Goal: Transaction & Acquisition: Purchase product/service

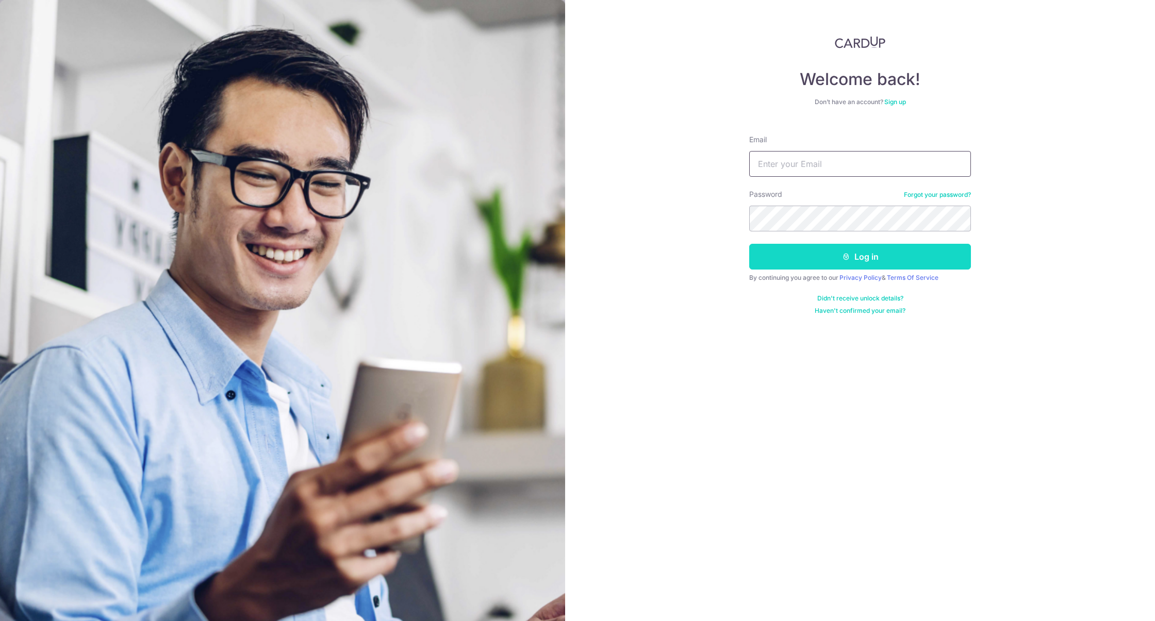
type input "dorcasng.tribune@gmail.com"
click at [876, 255] on button "Log in" at bounding box center [860, 257] width 222 height 26
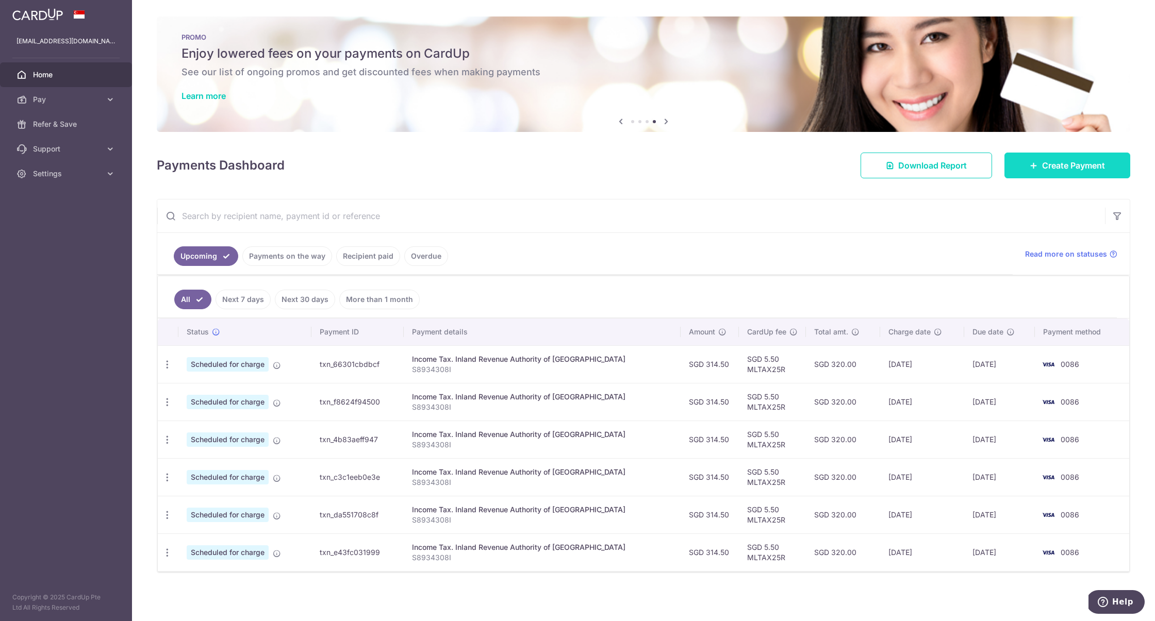
click at [1037, 162] on link "Create Payment" at bounding box center [1068, 166] width 126 height 26
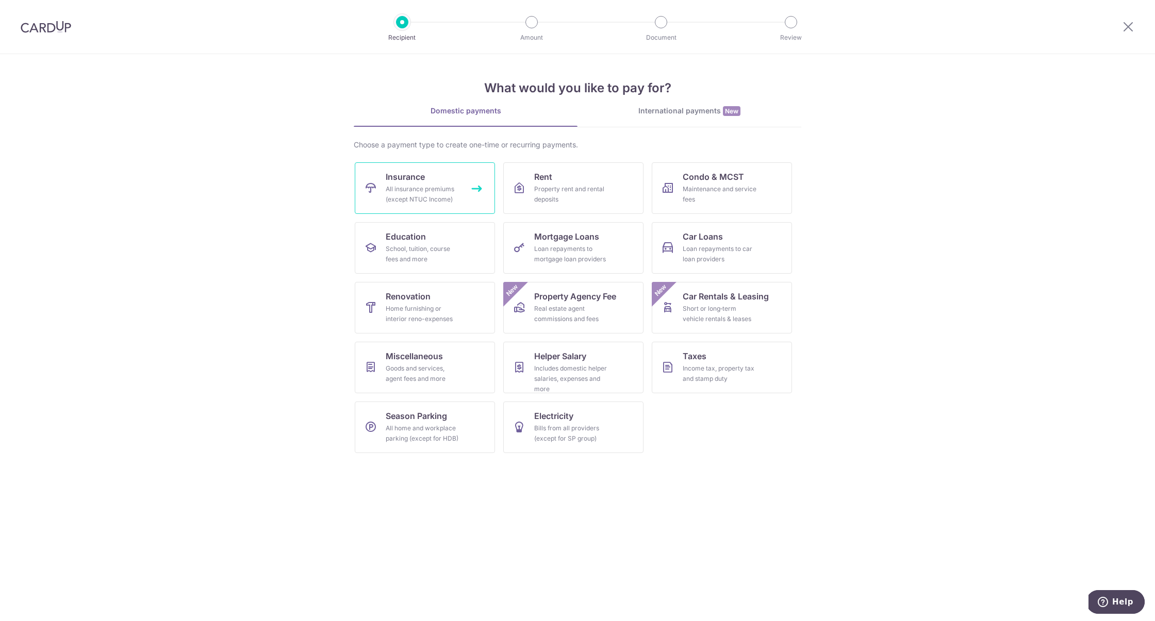
click at [440, 201] on div "All insurance premiums (except NTUC Income)" at bounding box center [423, 194] width 74 height 21
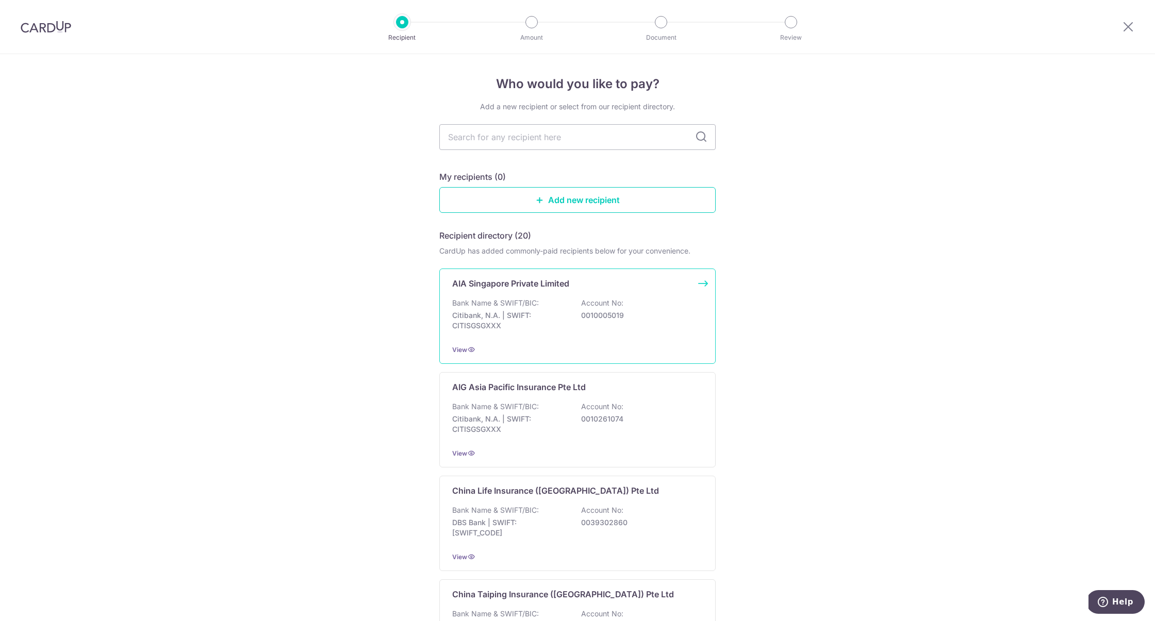
click at [549, 326] on p "Citibank, N.A. | SWIFT: CITISGSGXXX" at bounding box center [510, 320] width 116 height 21
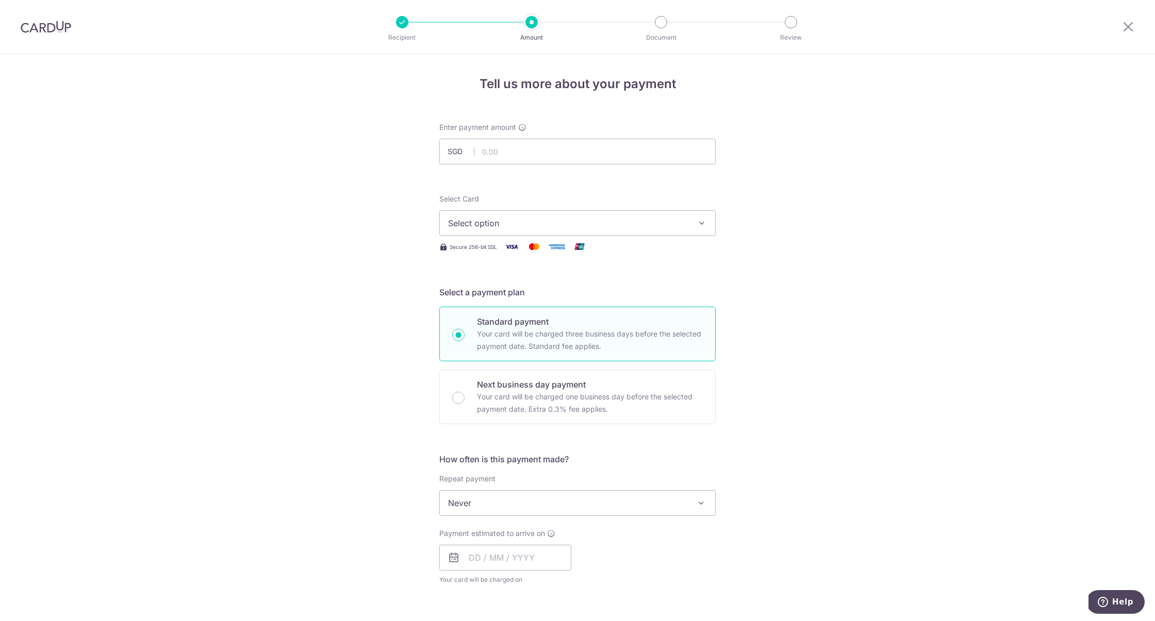
click at [554, 220] on span "Select option" at bounding box center [568, 223] width 240 height 12
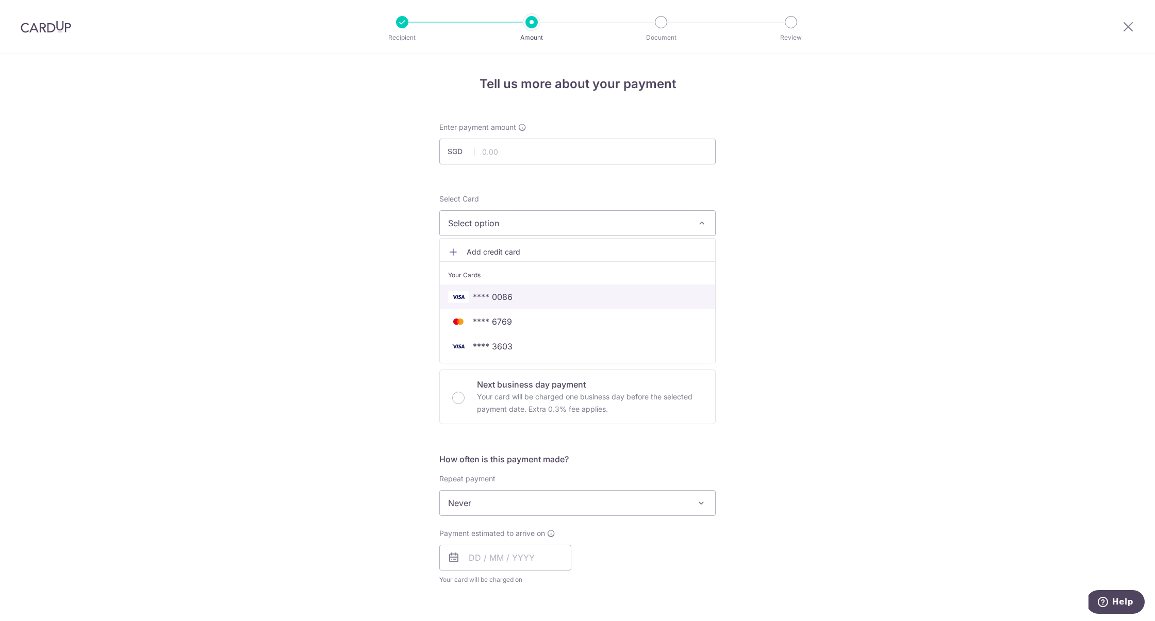
click at [533, 295] on span "**** 0086" at bounding box center [577, 297] width 259 height 12
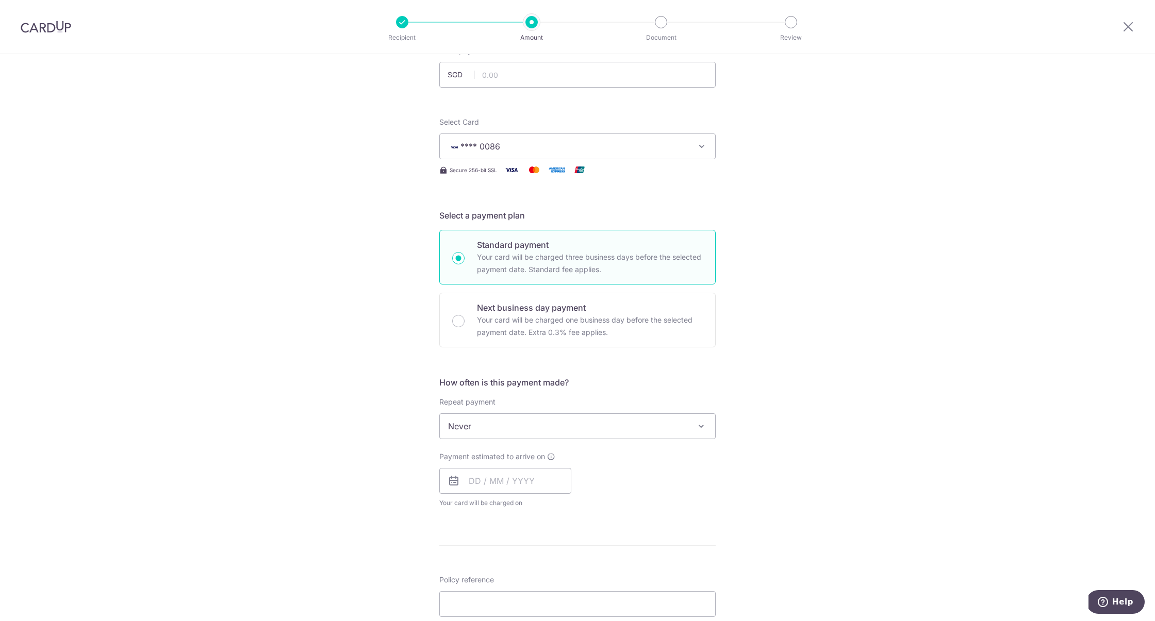
scroll to position [133, 0]
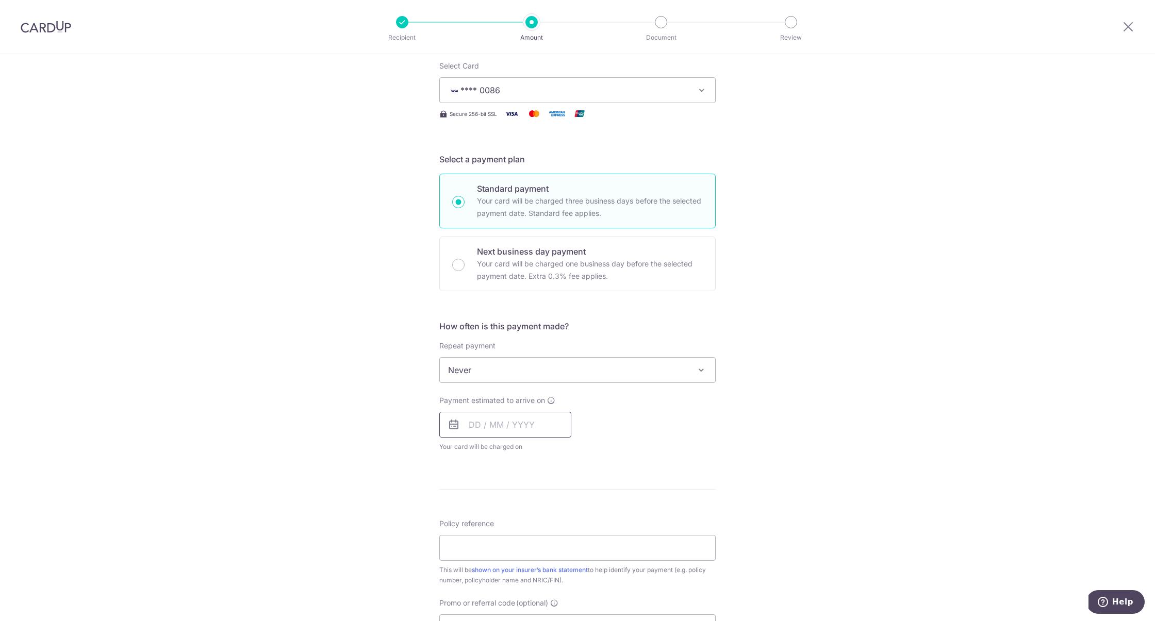
click at [502, 426] on input "text" at bounding box center [505, 425] width 132 height 26
click at [587, 411] on div "Payment estimated to arrive on Prev Next Oct Nov Dec 2025 2026 2027 2028 2029 2…" at bounding box center [577, 424] width 289 height 57
click at [532, 428] on input "text" at bounding box center [505, 425] width 132 height 26
click at [563, 565] on link "24" at bounding box center [563, 560] width 17 height 17
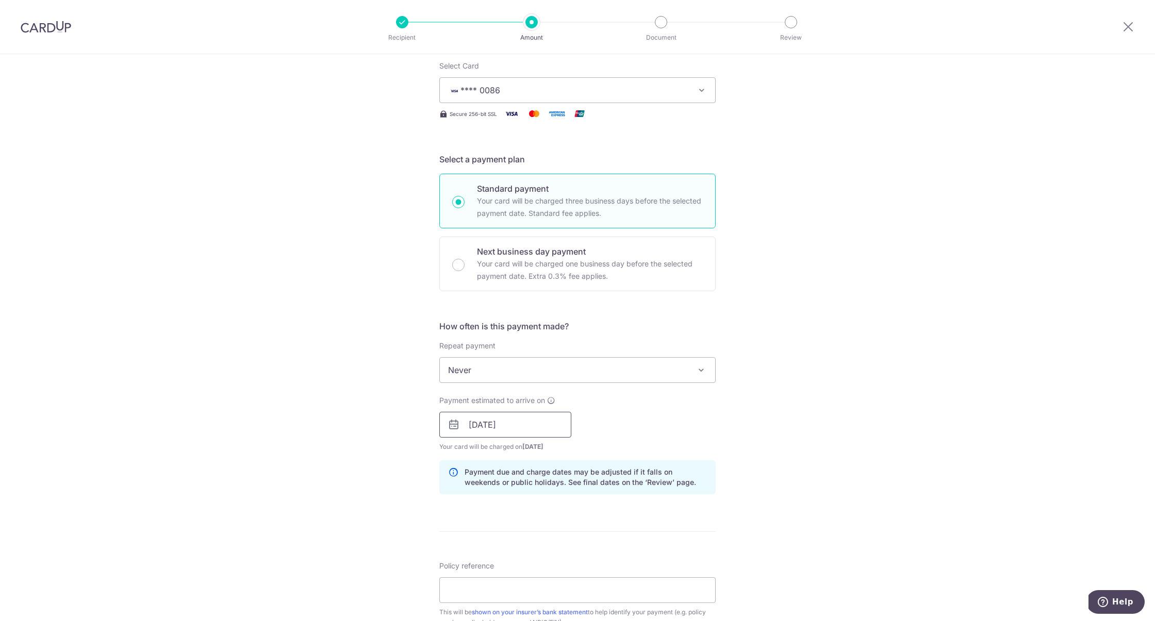
click at [548, 429] on input "24/10/2025" at bounding box center [505, 425] width 132 height 26
click at [545, 562] on link "23" at bounding box center [543, 560] width 17 height 17
type input "23/10/2025"
click at [566, 424] on input "23/10/2025" at bounding box center [505, 425] width 132 height 26
click at [588, 399] on div "Payment estimated to arrive on 23/10/2025 Prev Next Oct Nov Dec 2025 2026 2027 …" at bounding box center [577, 424] width 289 height 57
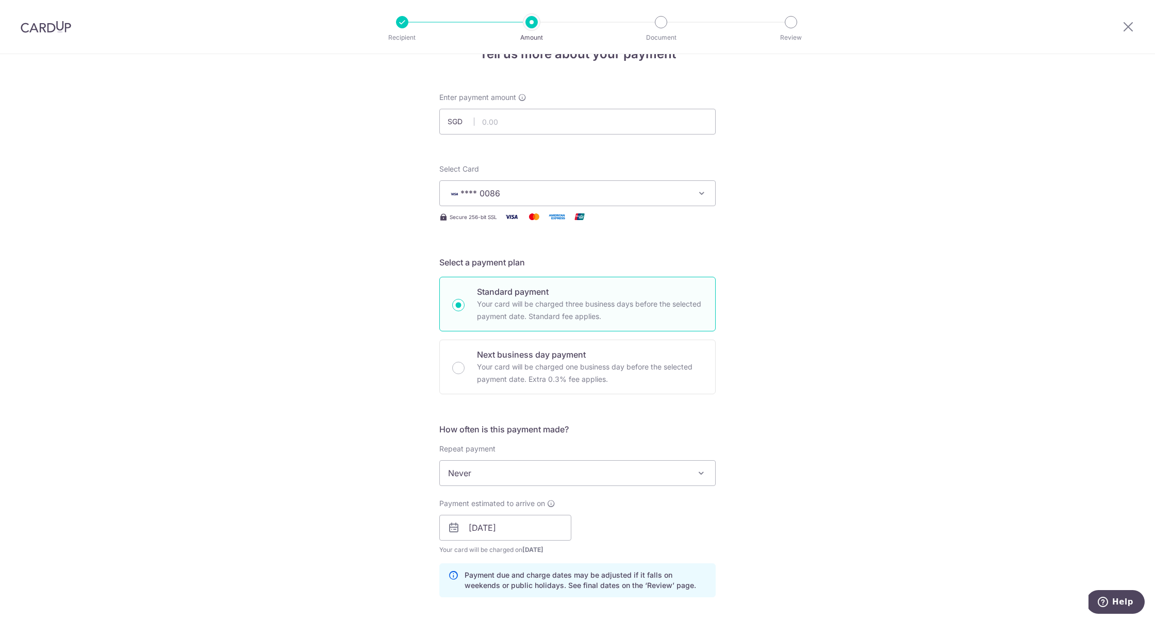
scroll to position [21, 0]
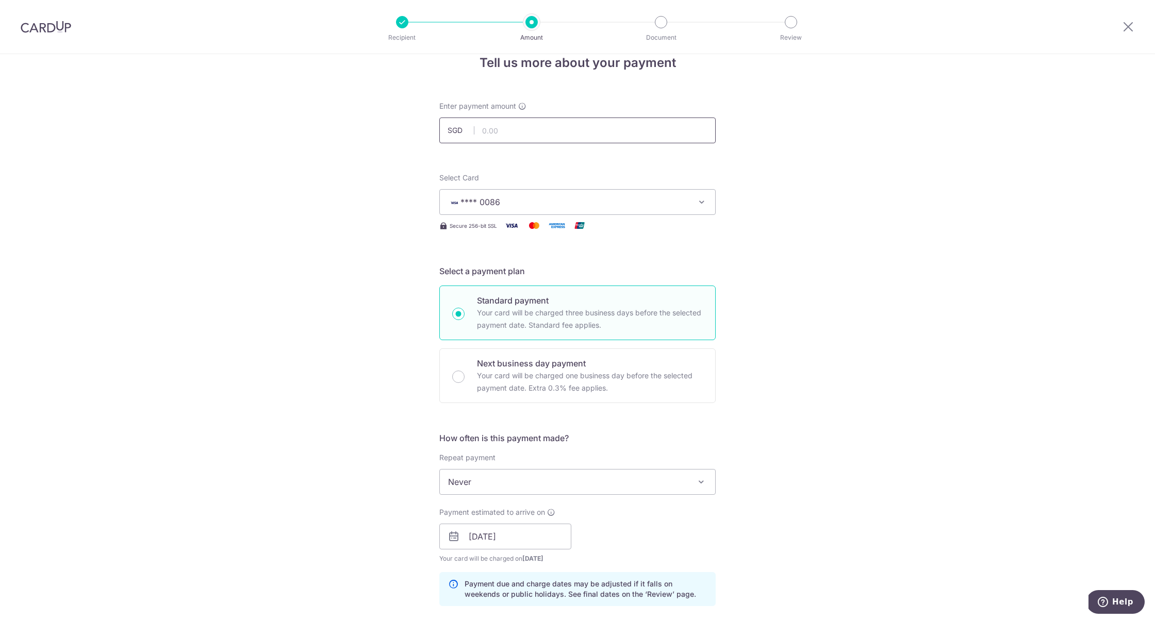
click at [519, 129] on input "text" at bounding box center [577, 131] width 276 height 26
click at [739, 214] on div "Tell us more about your payment Enter payment amount SGD 8.61 Select Card **** …" at bounding box center [577, 520] width 1155 height 975
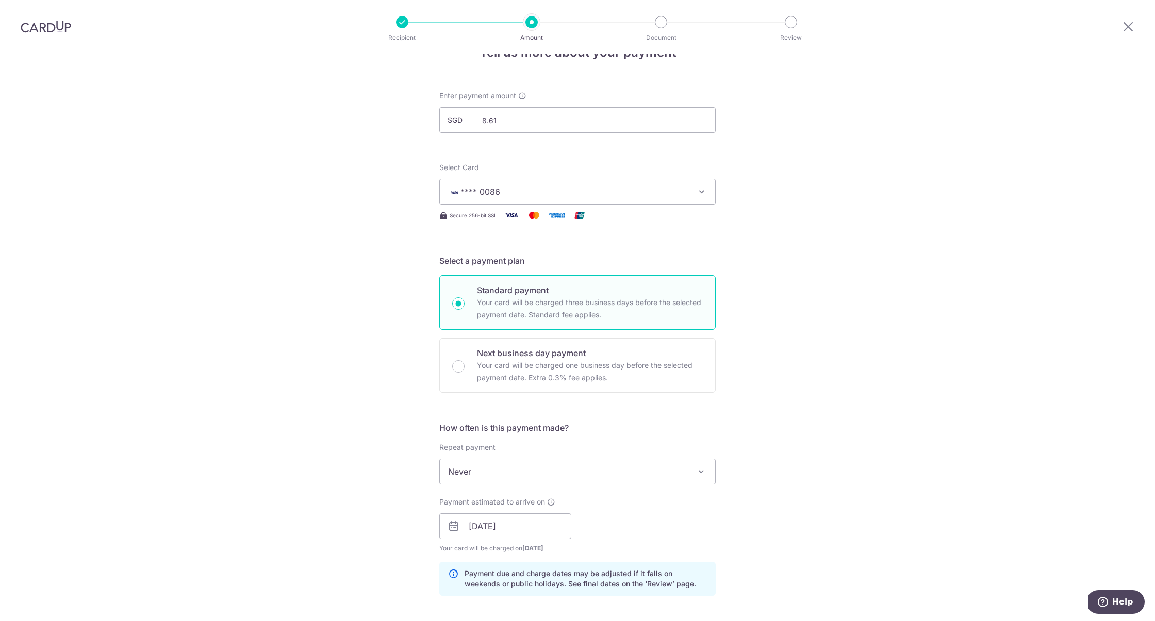
scroll to position [0, 0]
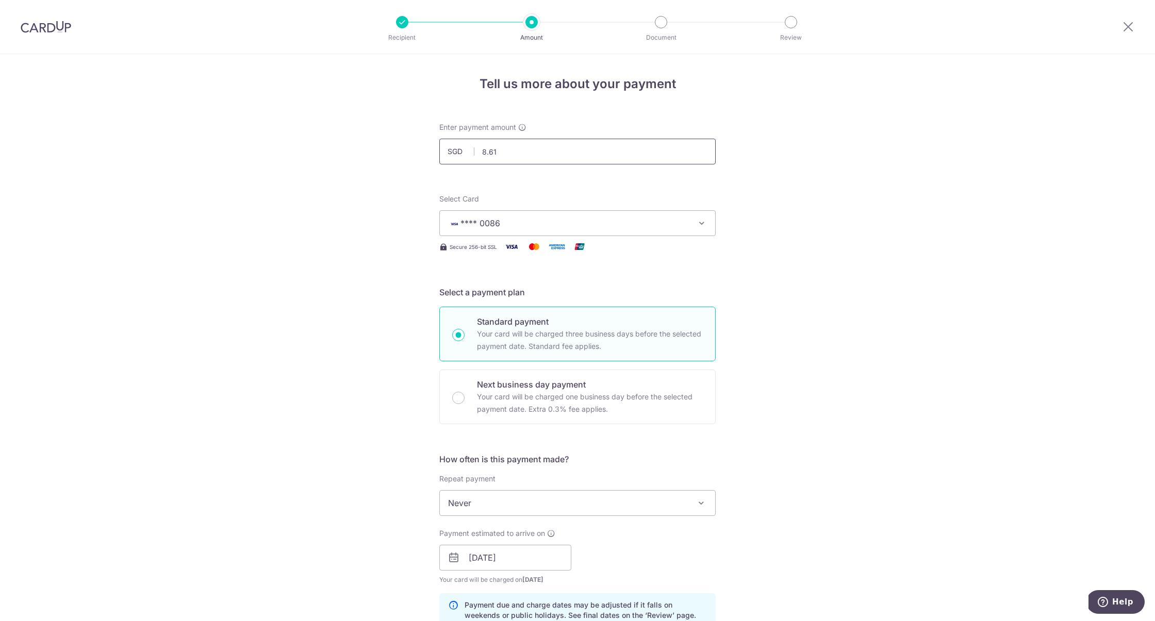
click at [523, 145] on input "8.61" at bounding box center [577, 152] width 276 height 26
drag, startPoint x: 534, startPoint y: 149, endPoint x: 458, endPoint y: 149, distance: 76.3
click at [458, 149] on div "SGD 8.61 8.61" at bounding box center [577, 152] width 276 height 26
click at [604, 190] on form "Enter payment amount SGD 2086.75 8.61 Select Card **** 0086 Add credit card You…" at bounding box center [577, 572] width 276 height 901
type input "2,086.75"
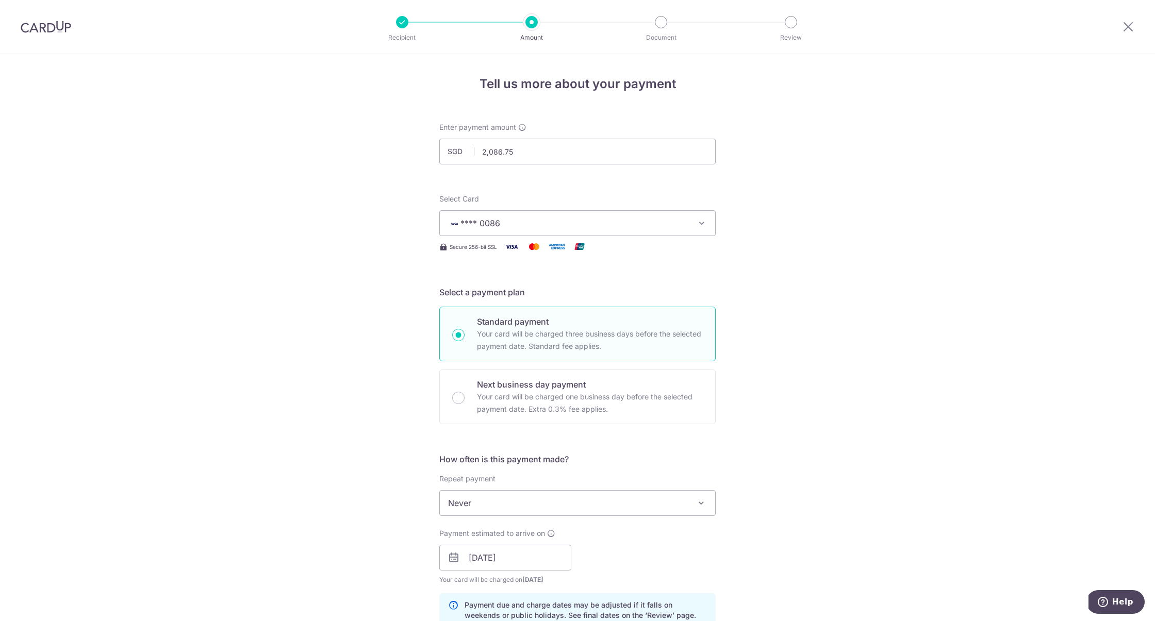
click at [762, 253] on div "Tell us more about your payment Enter payment amount SGD 2,086.75 2086.75 Selec…" at bounding box center [577, 541] width 1155 height 975
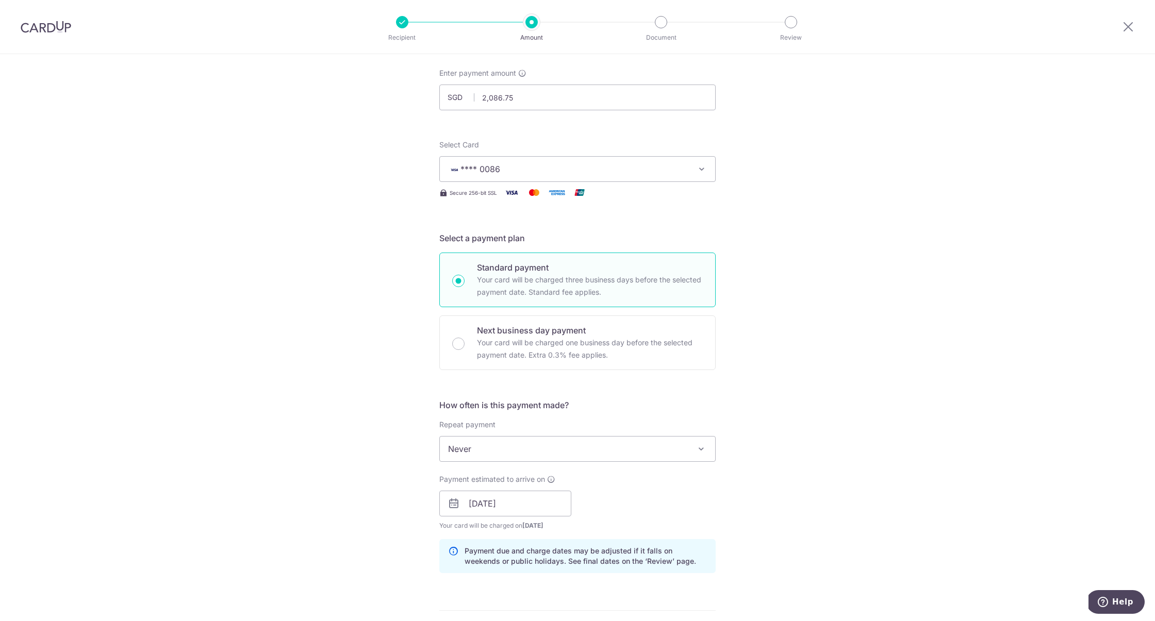
scroll to position [79, 0]
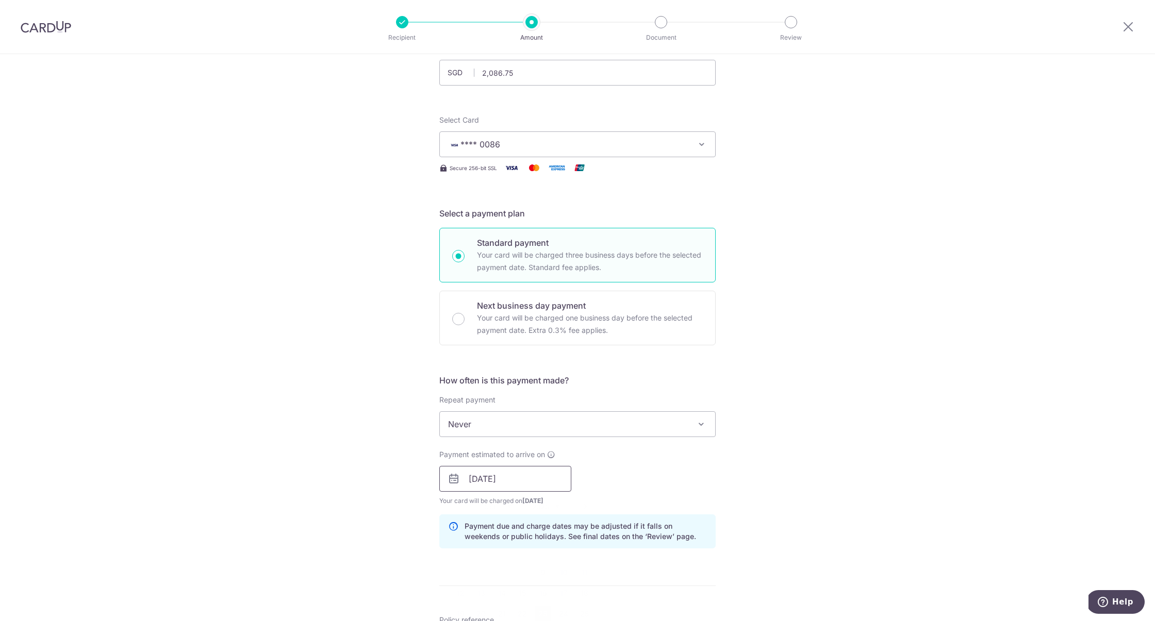
click at [508, 479] on input "23/10/2025" at bounding box center [505, 479] width 132 height 26
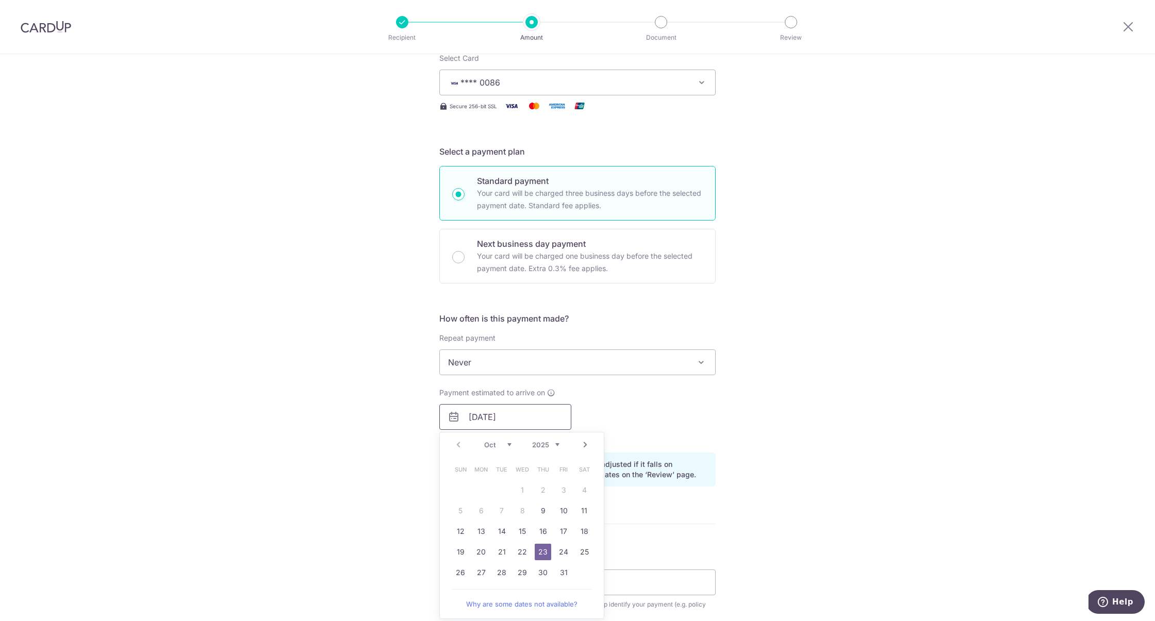
scroll to position [174, 0]
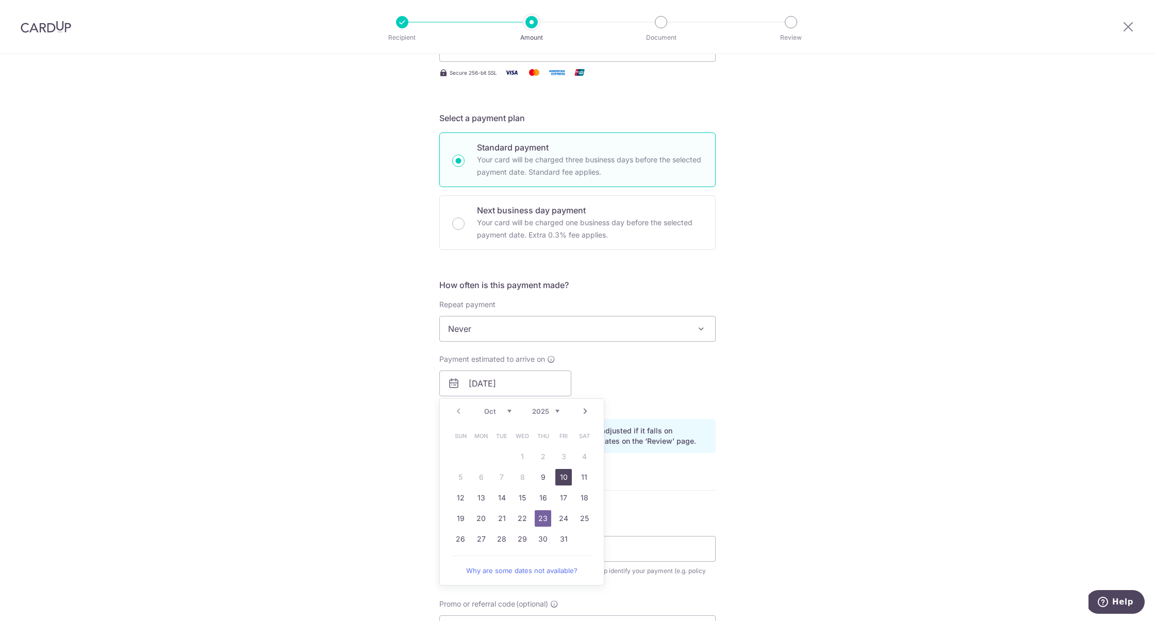
click at [567, 483] on link "10" at bounding box center [563, 477] width 17 height 17
type input "[DATE]"
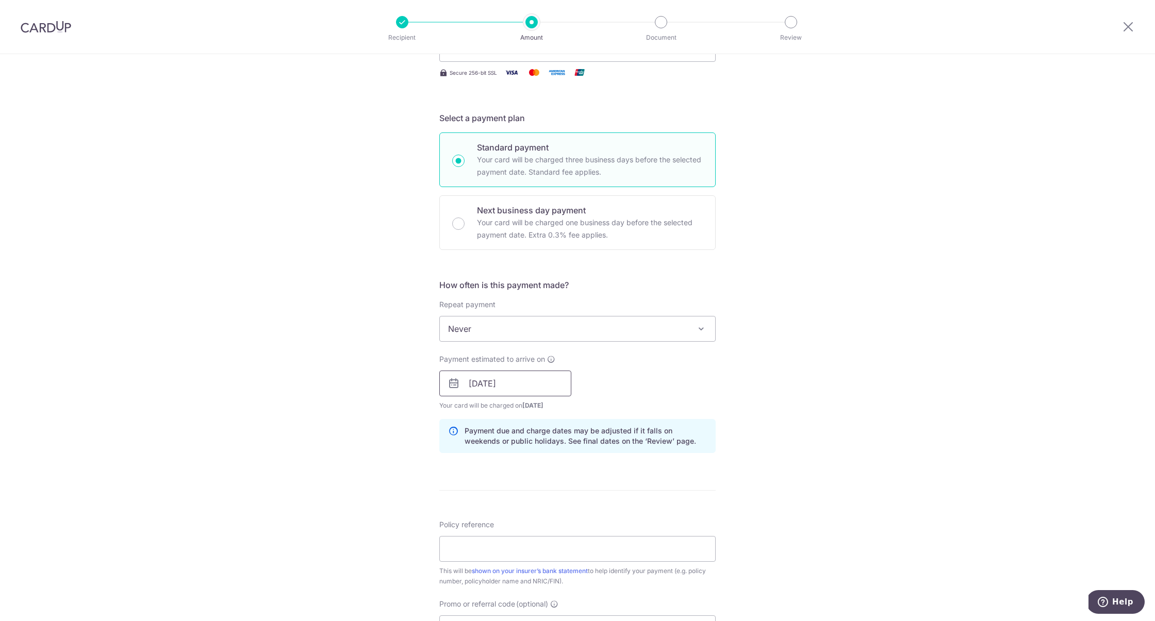
click at [553, 390] on input "[DATE]" at bounding box center [505, 384] width 132 height 26
click at [587, 387] on div "Payment estimated to arrive on 10/10/2025 Prev Next Oct Nov Dec 2025 2026 2027 …" at bounding box center [577, 382] width 289 height 57
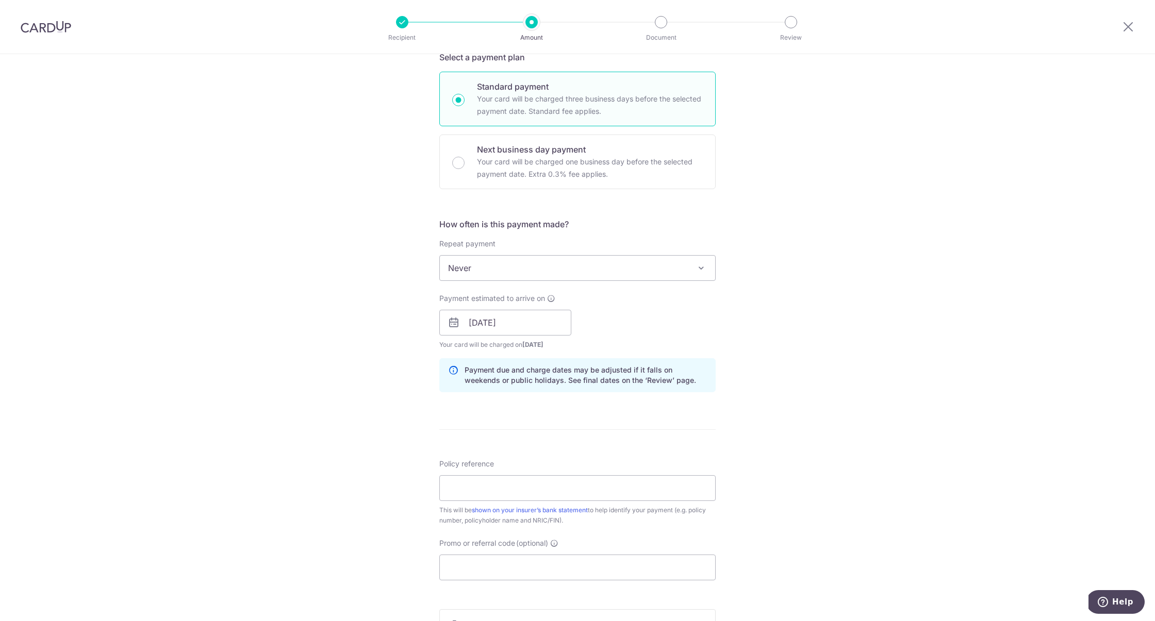
scroll to position [236, 0]
click at [487, 489] on input "Policy reference" at bounding box center [577, 488] width 276 height 26
paste input "L548008108"
type input "L548008108"
click at [802, 473] on div "Tell us more about your payment Enter payment amount SGD 2,086.75 2086.75 Selec…" at bounding box center [577, 305] width 1155 height 975
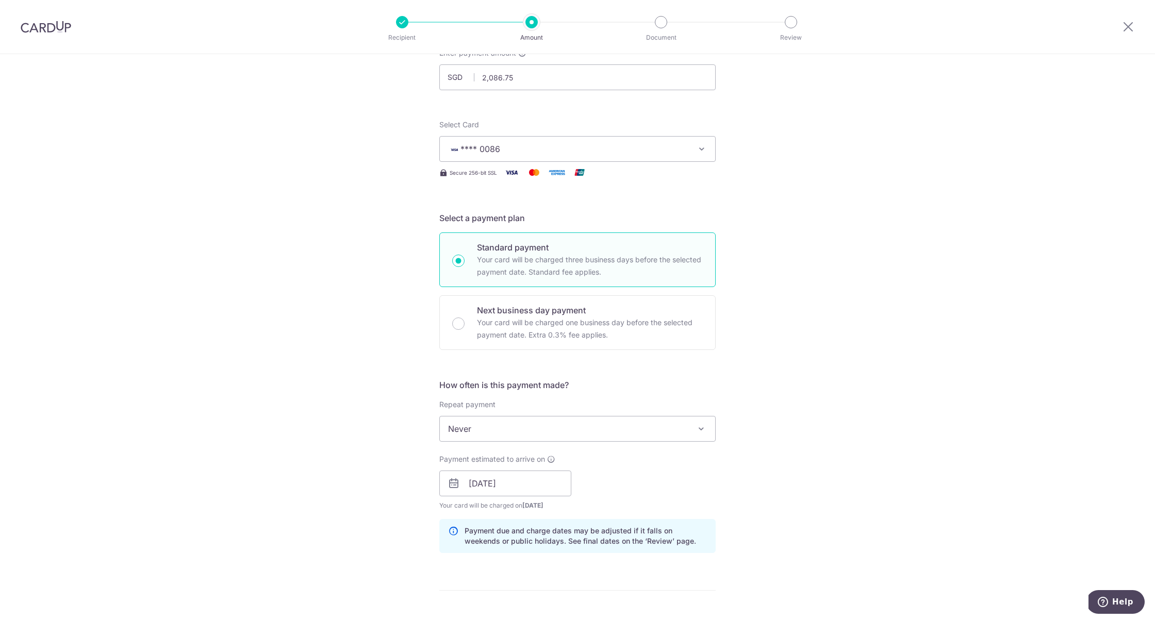
scroll to position [89, 0]
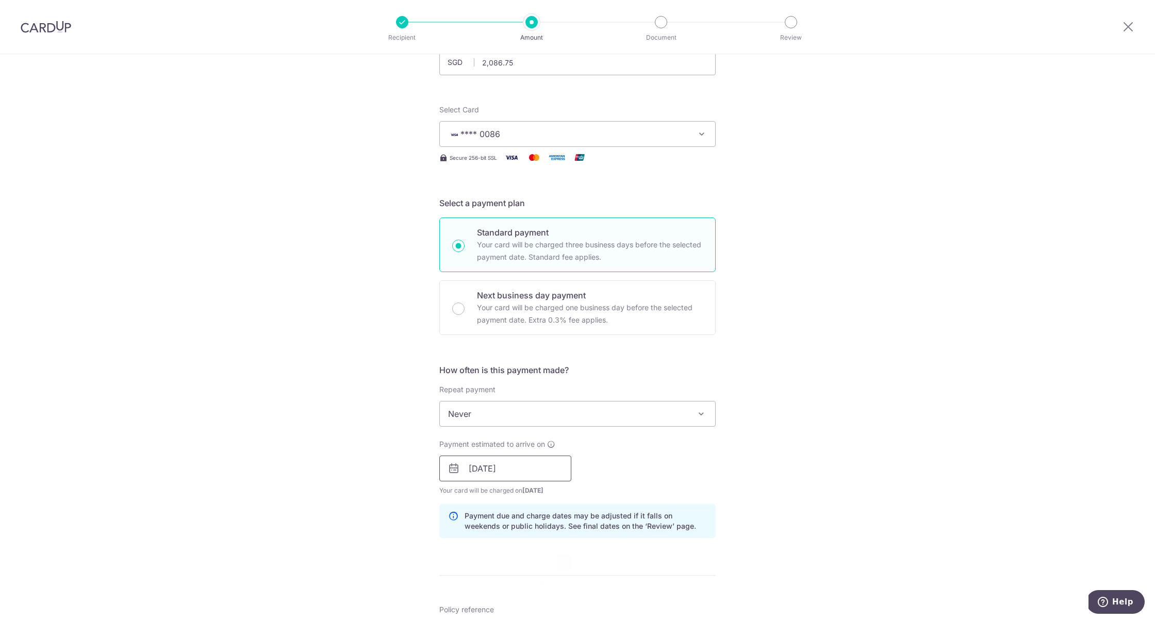
click at [535, 471] on input "[DATE]" at bounding box center [505, 469] width 132 height 26
click at [723, 476] on div "Tell us more about your payment Enter payment amount SGD 2,086.75 2086.75 Selec…" at bounding box center [577, 452] width 1155 height 975
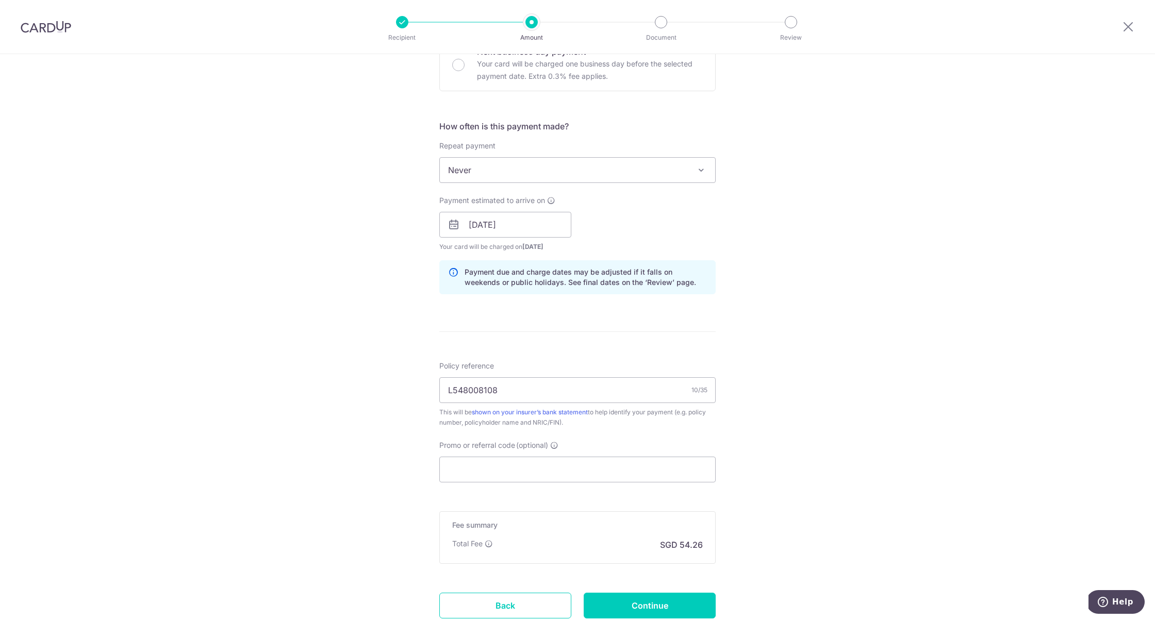
scroll to position [339, 0]
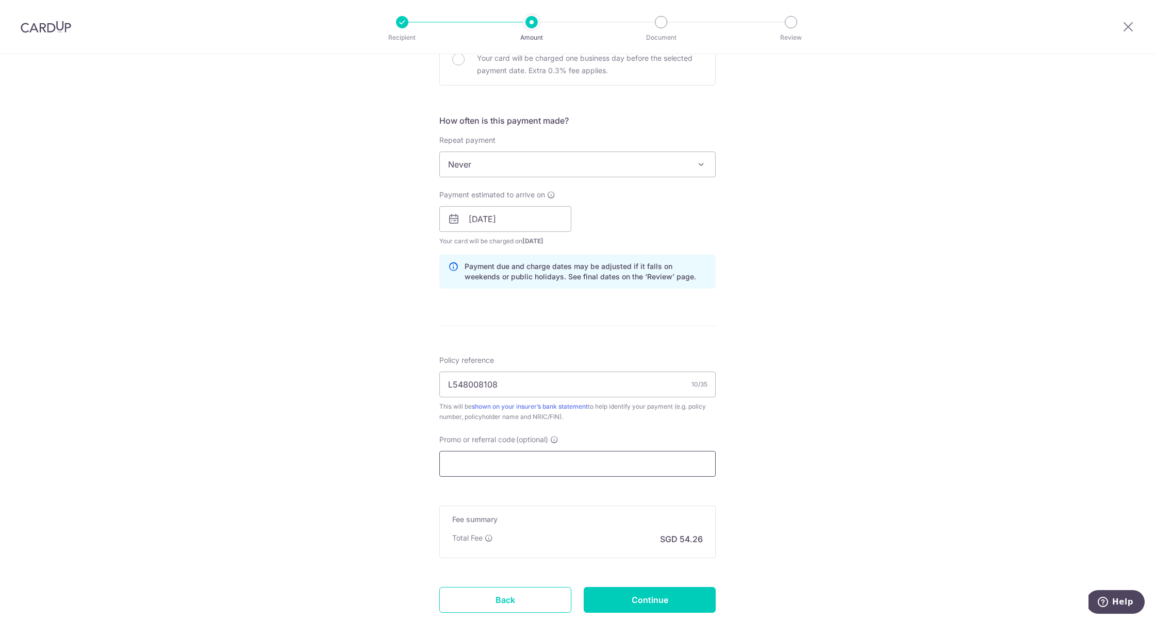
click at [492, 470] on input "Promo or referral code (optional)" at bounding box center [577, 464] width 276 height 26
paste input "OFF225"
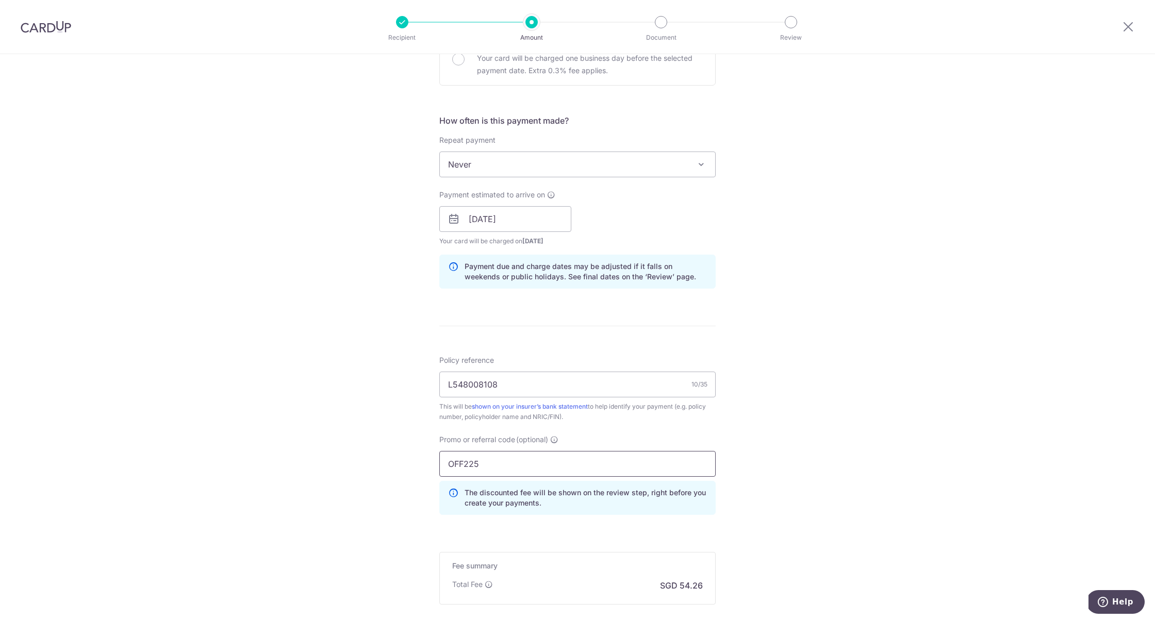
type input "OFF225"
click at [805, 454] on div "Tell us more about your payment Enter payment amount SGD 2,086.75 2086.75 Selec…" at bounding box center [577, 226] width 1155 height 1022
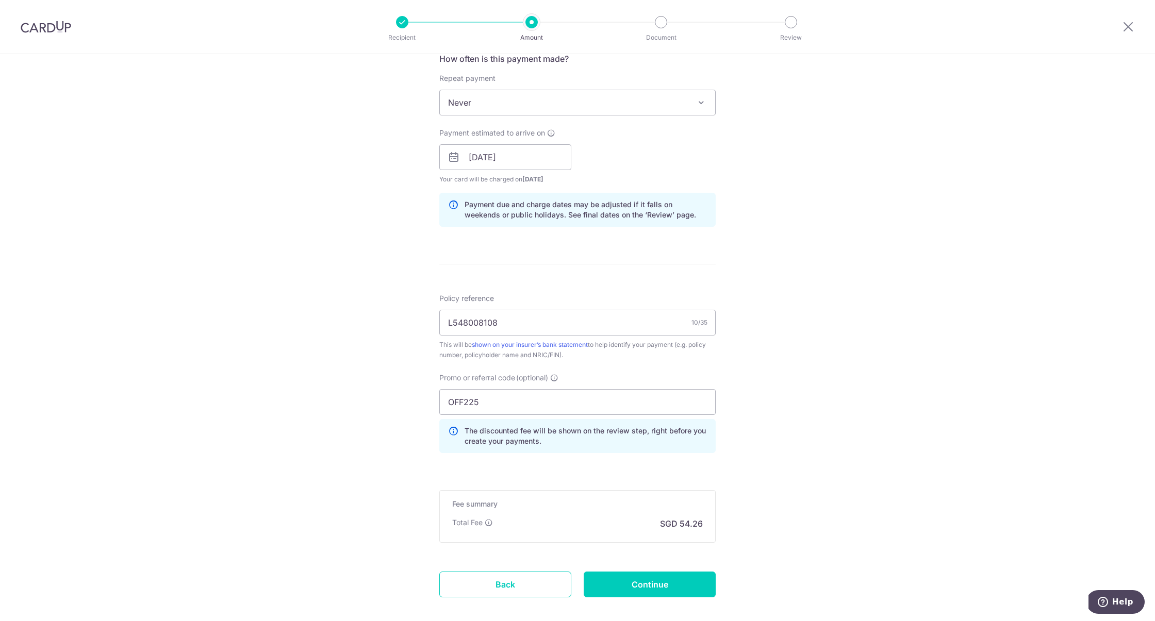
scroll to position [456, 0]
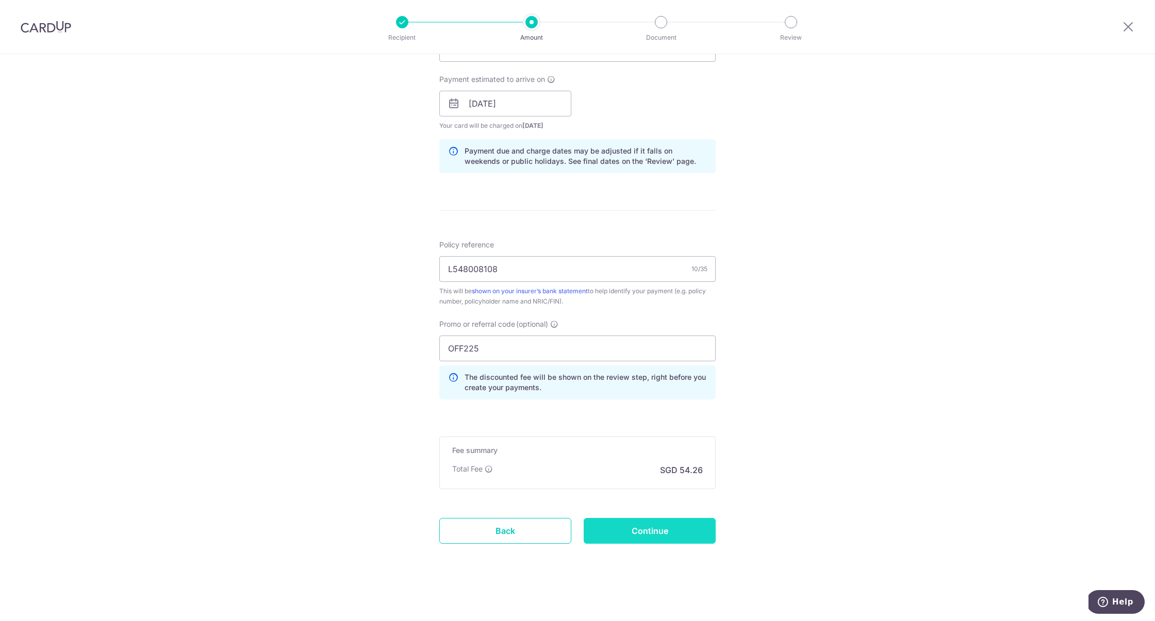
click at [674, 531] on input "Continue" at bounding box center [650, 531] width 132 height 26
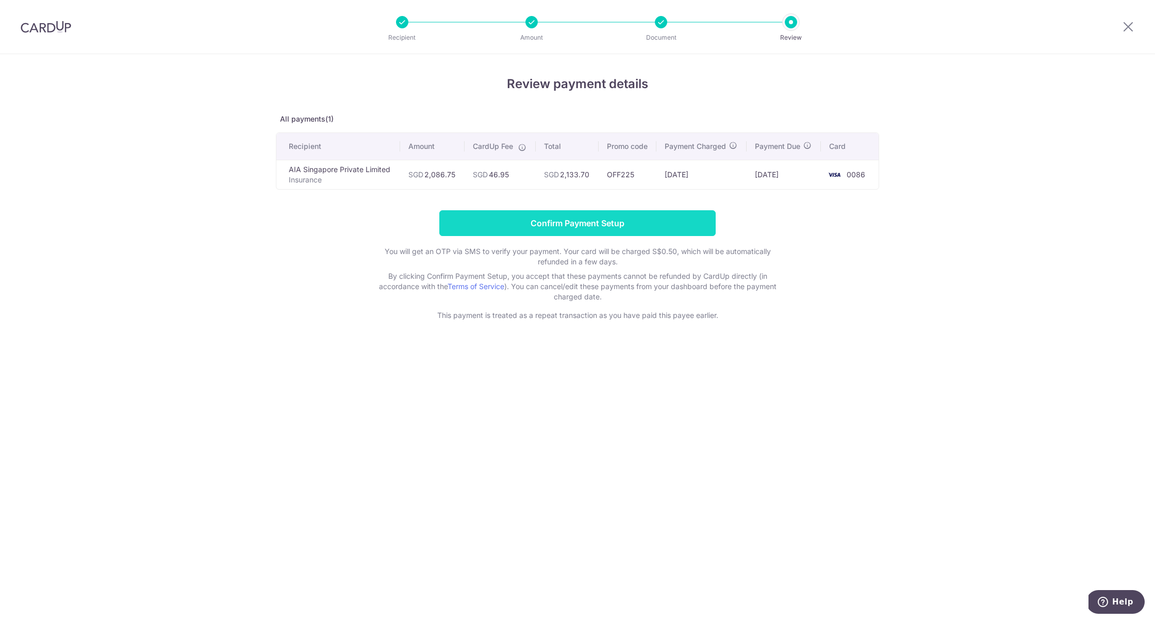
click at [505, 229] on input "Confirm Payment Setup" at bounding box center [577, 223] width 276 height 26
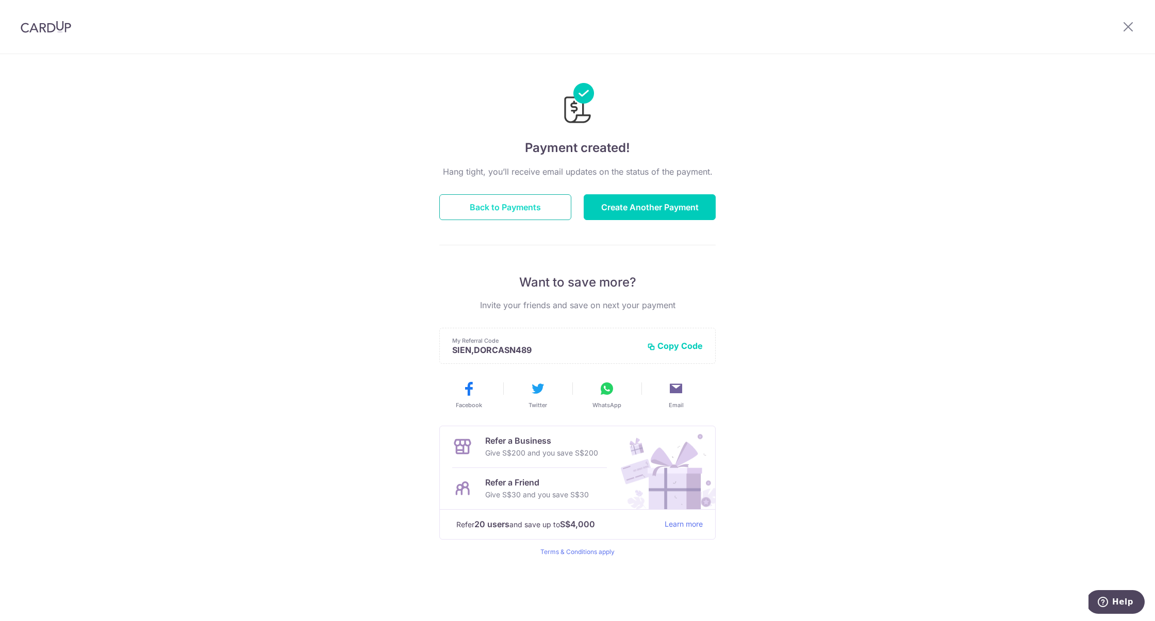
click at [544, 218] on div "Hang tight, you’ll receive email updates on the status of the payment. Back to …" at bounding box center [577, 361] width 276 height 391
click at [537, 210] on button "Back to Payments" at bounding box center [505, 207] width 132 height 26
